Goal: Transaction & Acquisition: Book appointment/travel/reservation

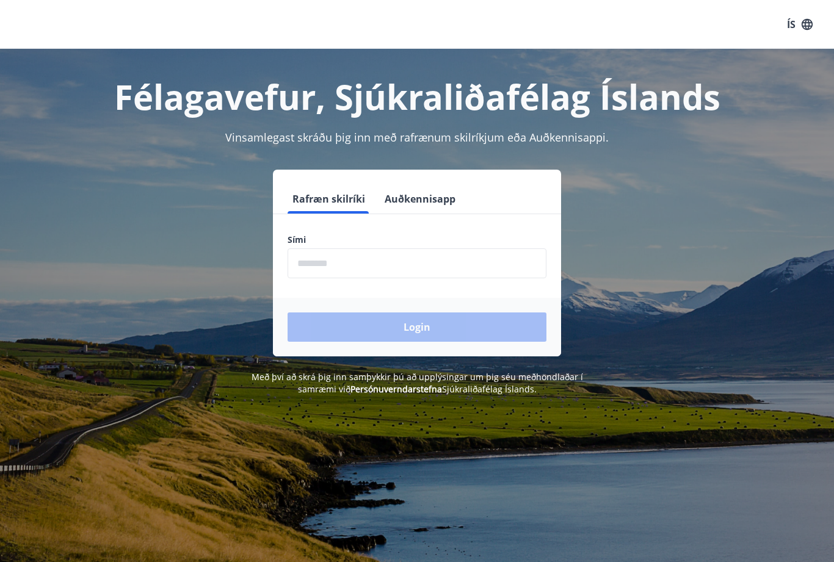
click at [411, 266] on input "phone" at bounding box center [416, 263] width 259 height 30
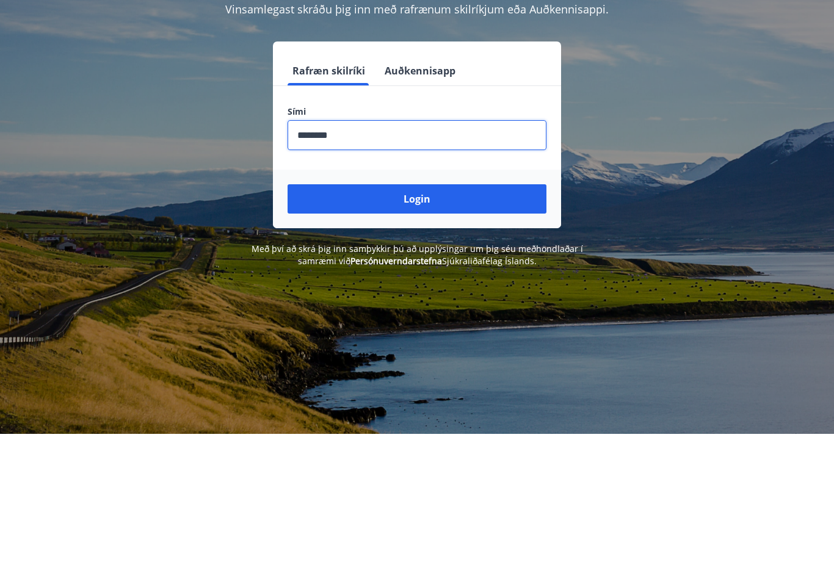
type input "********"
click at [428, 312] on button "Login" at bounding box center [416, 326] width 259 height 29
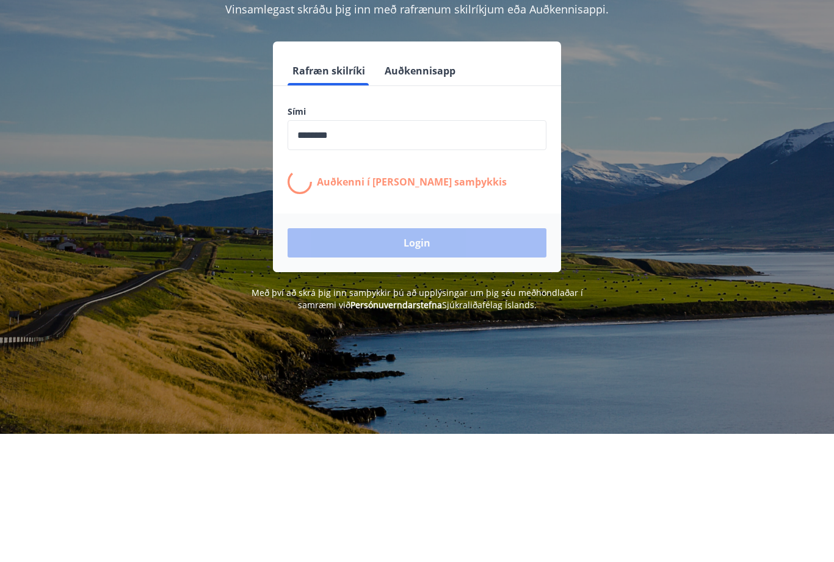
scroll to position [128, 0]
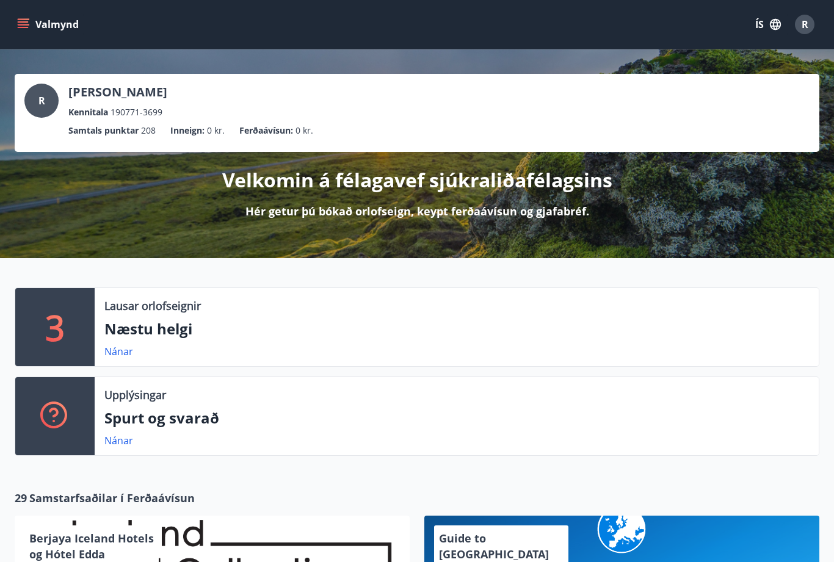
click at [51, 320] on p "3" at bounding box center [55, 327] width 20 height 46
click at [118, 336] on p "Næstu helgi" at bounding box center [456, 329] width 704 height 21
click at [123, 345] on link "Nánar" at bounding box center [118, 351] width 29 height 13
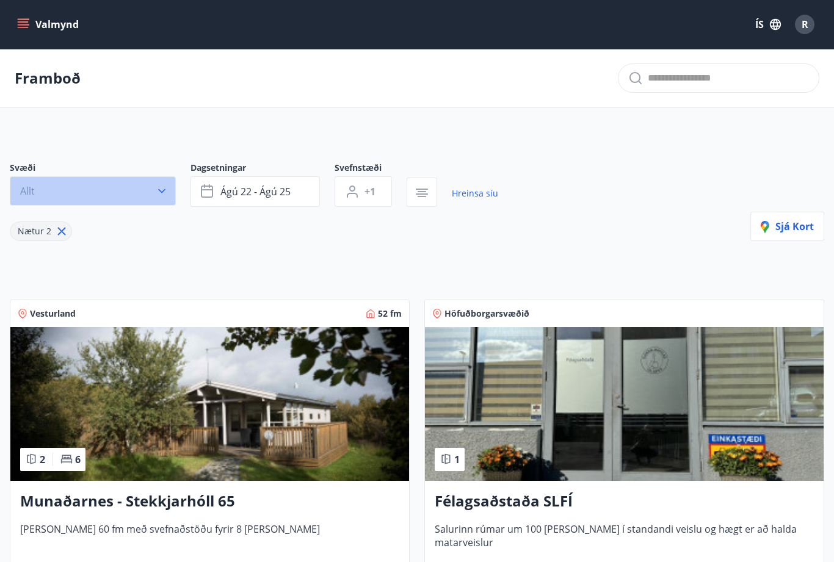
click at [152, 195] on button "Allt" at bounding box center [93, 190] width 166 height 29
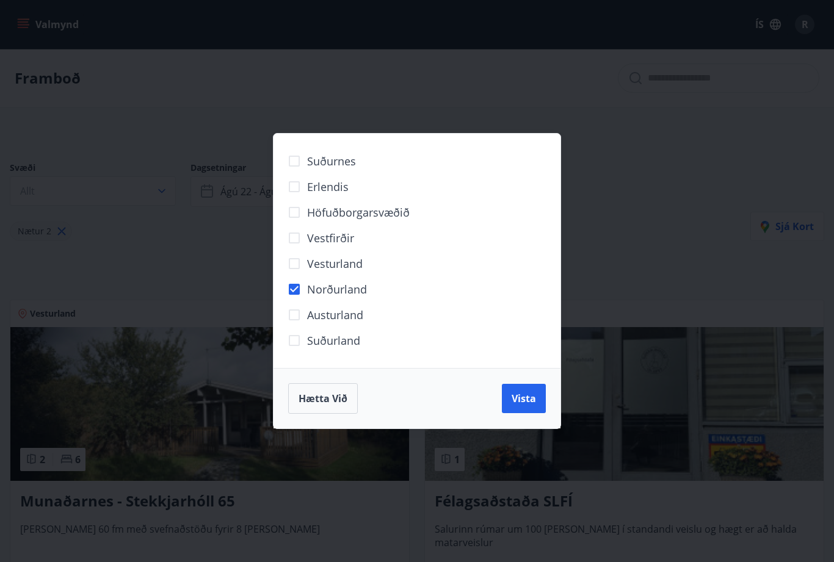
click at [533, 396] on span "Vista" at bounding box center [523, 398] width 24 height 13
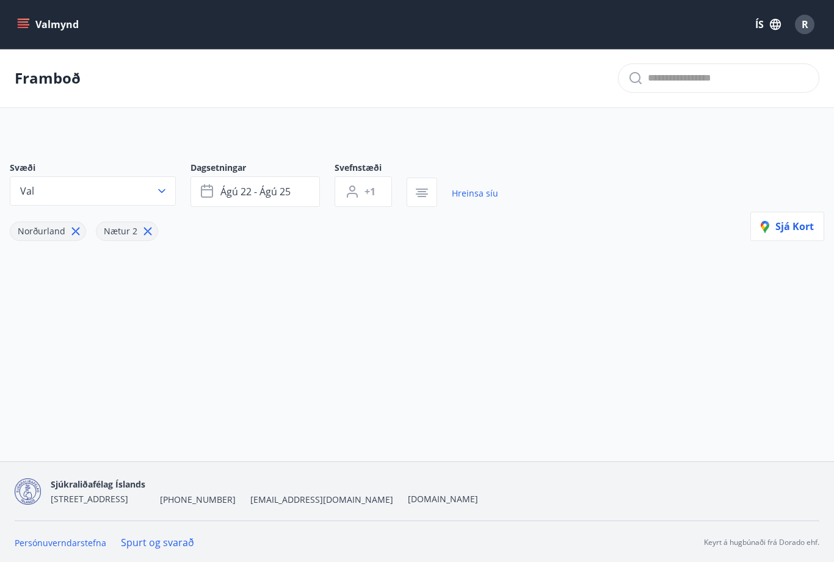
click at [24, 24] on icon "menu" at bounding box center [23, 24] width 12 height 12
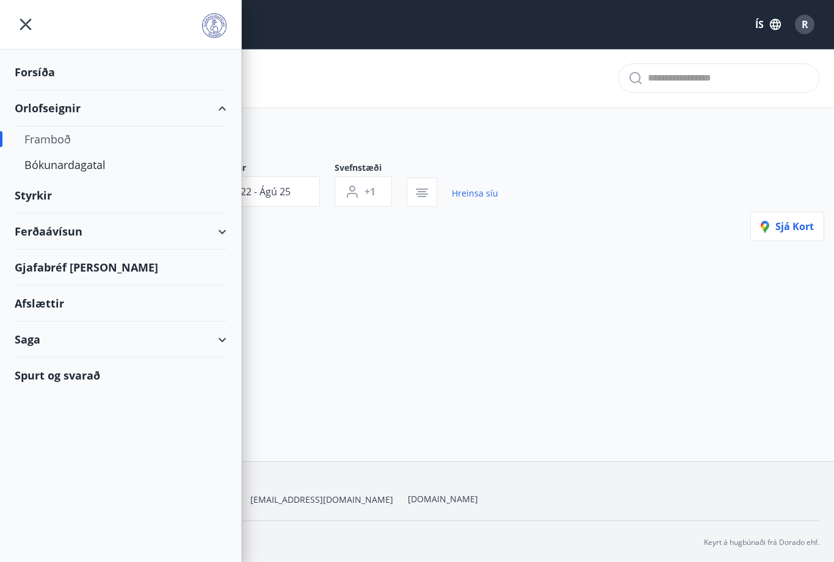
click at [53, 112] on div "Orlofseignir" at bounding box center [121, 108] width 212 height 36
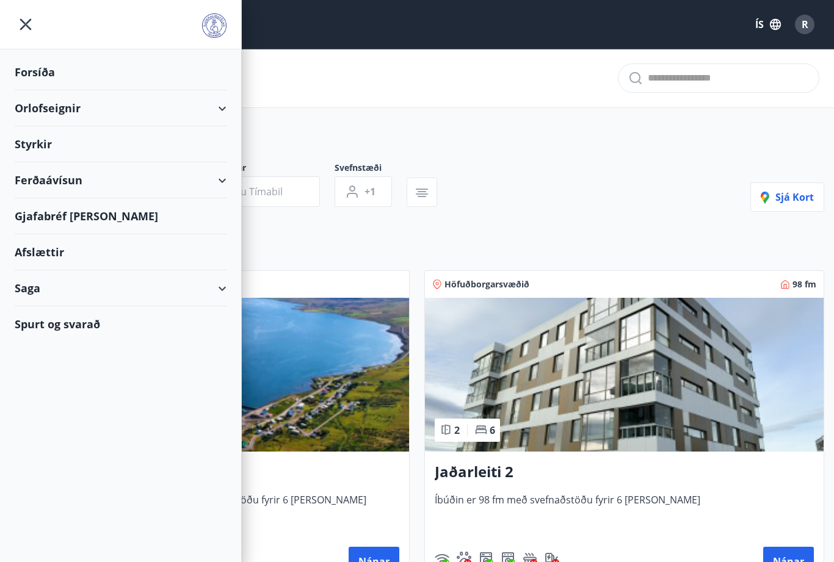
type input "*"
click at [39, 105] on div "Orlofseignir" at bounding box center [121, 108] width 212 height 36
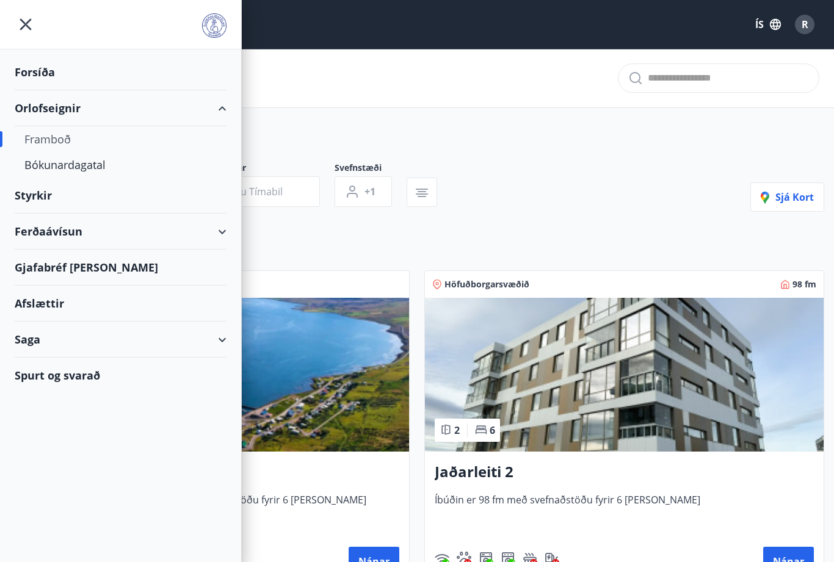
click at [70, 165] on div "Bókunardagatal" at bounding box center [120, 165] width 192 height 26
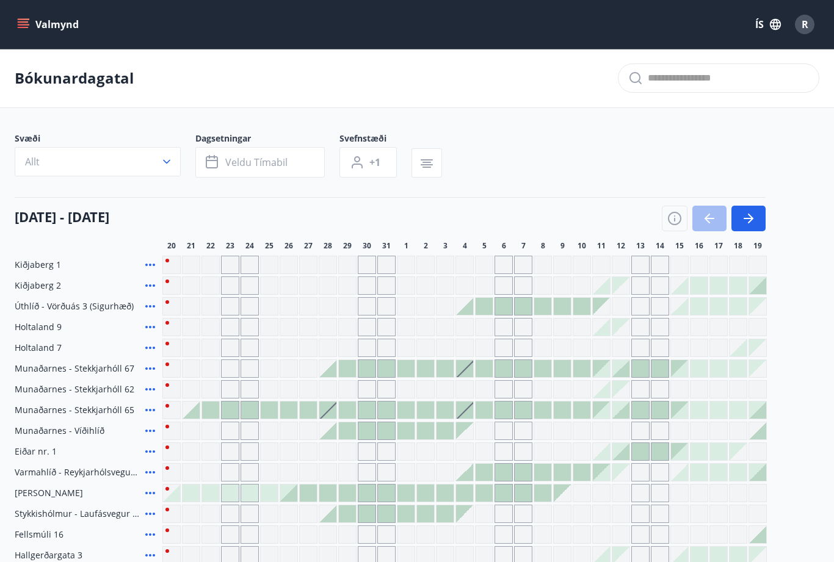
click at [239, 332] on div "Gráir dagar eru ekki bókanlegir" at bounding box center [230, 327] width 18 height 18
